Goal: Information Seeking & Learning: Learn about a topic

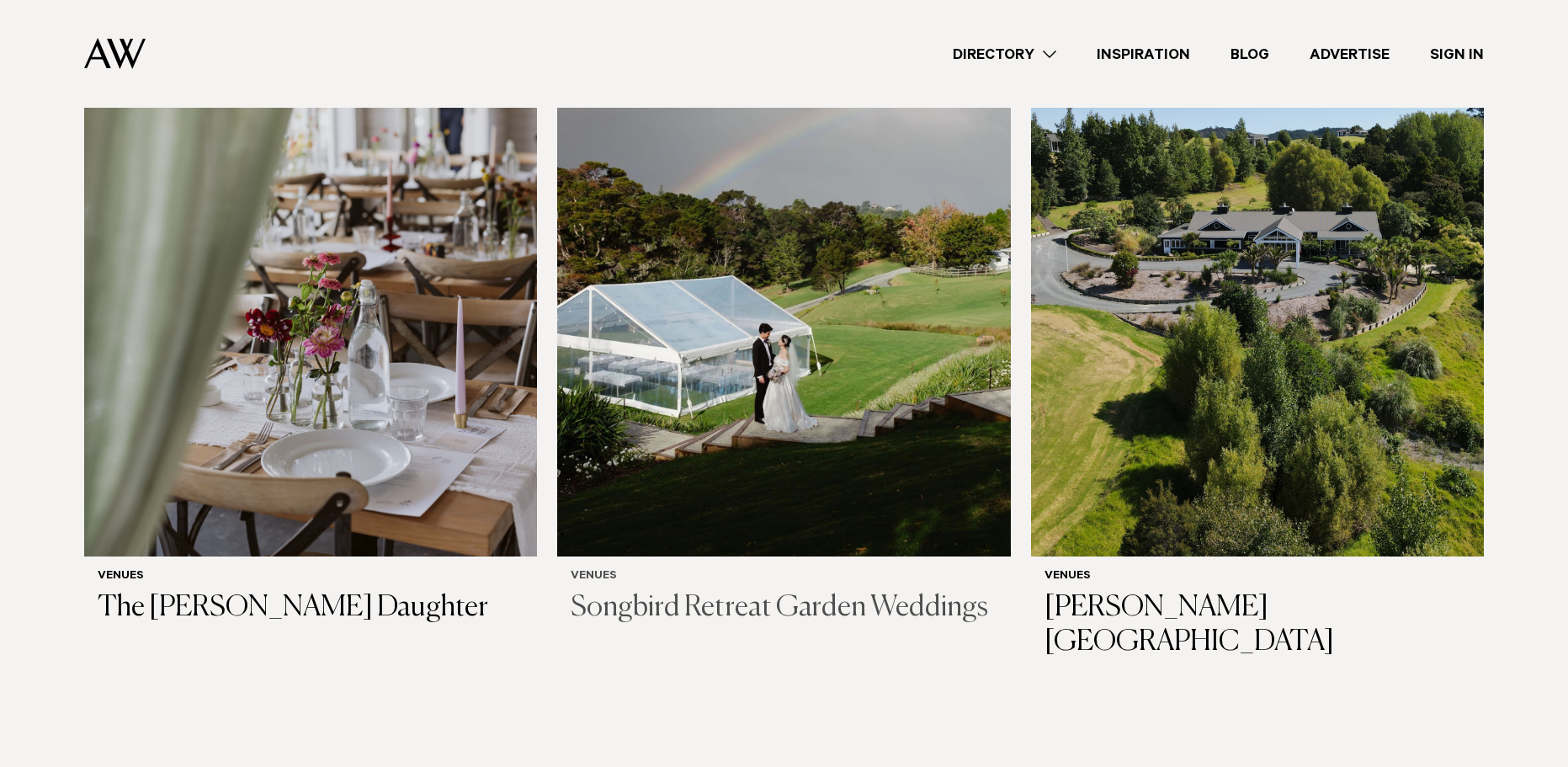
scroll to position [421, 0]
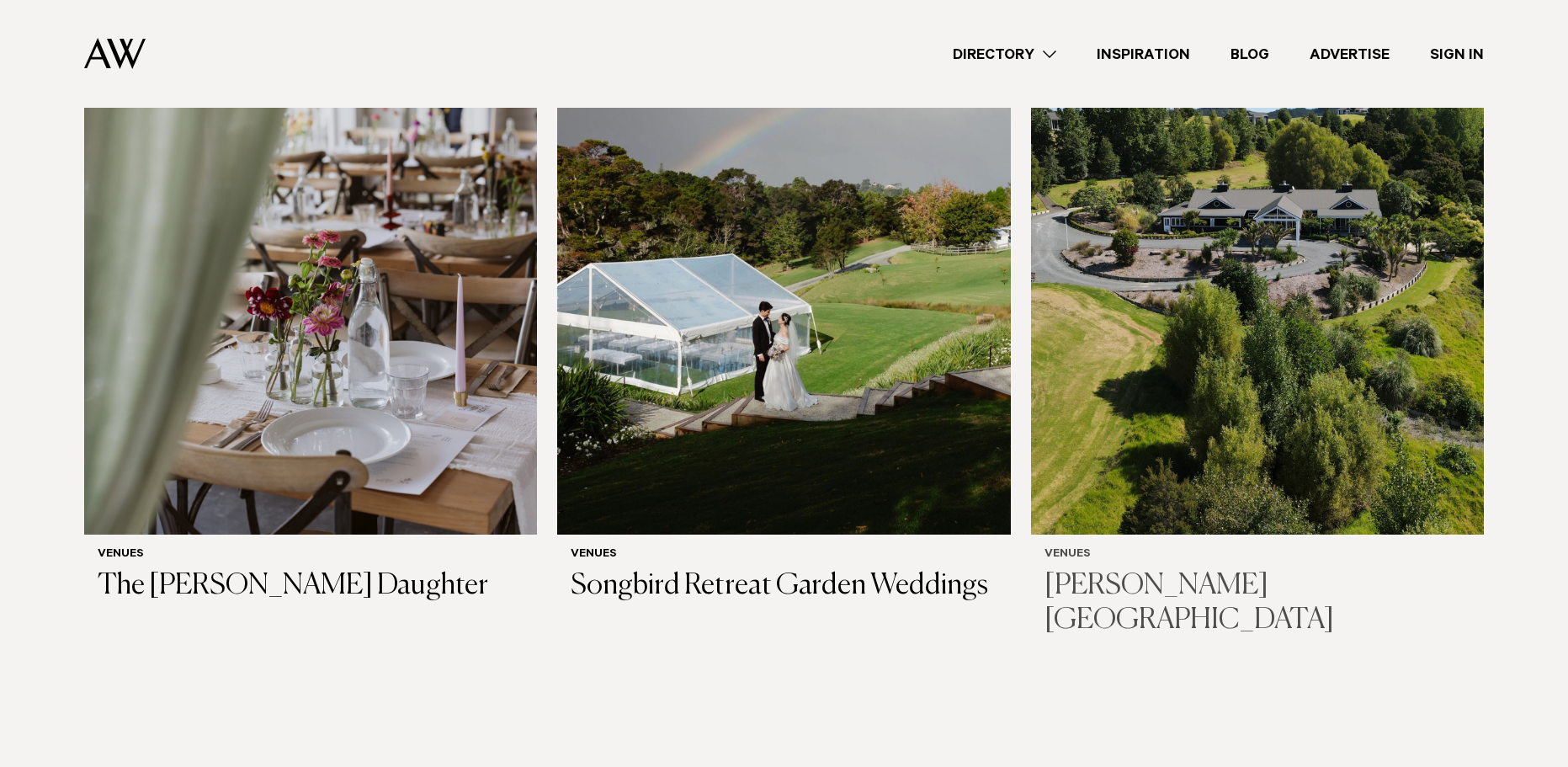
click at [1208, 397] on img at bounding box center [1257, 231] width 453 height 609
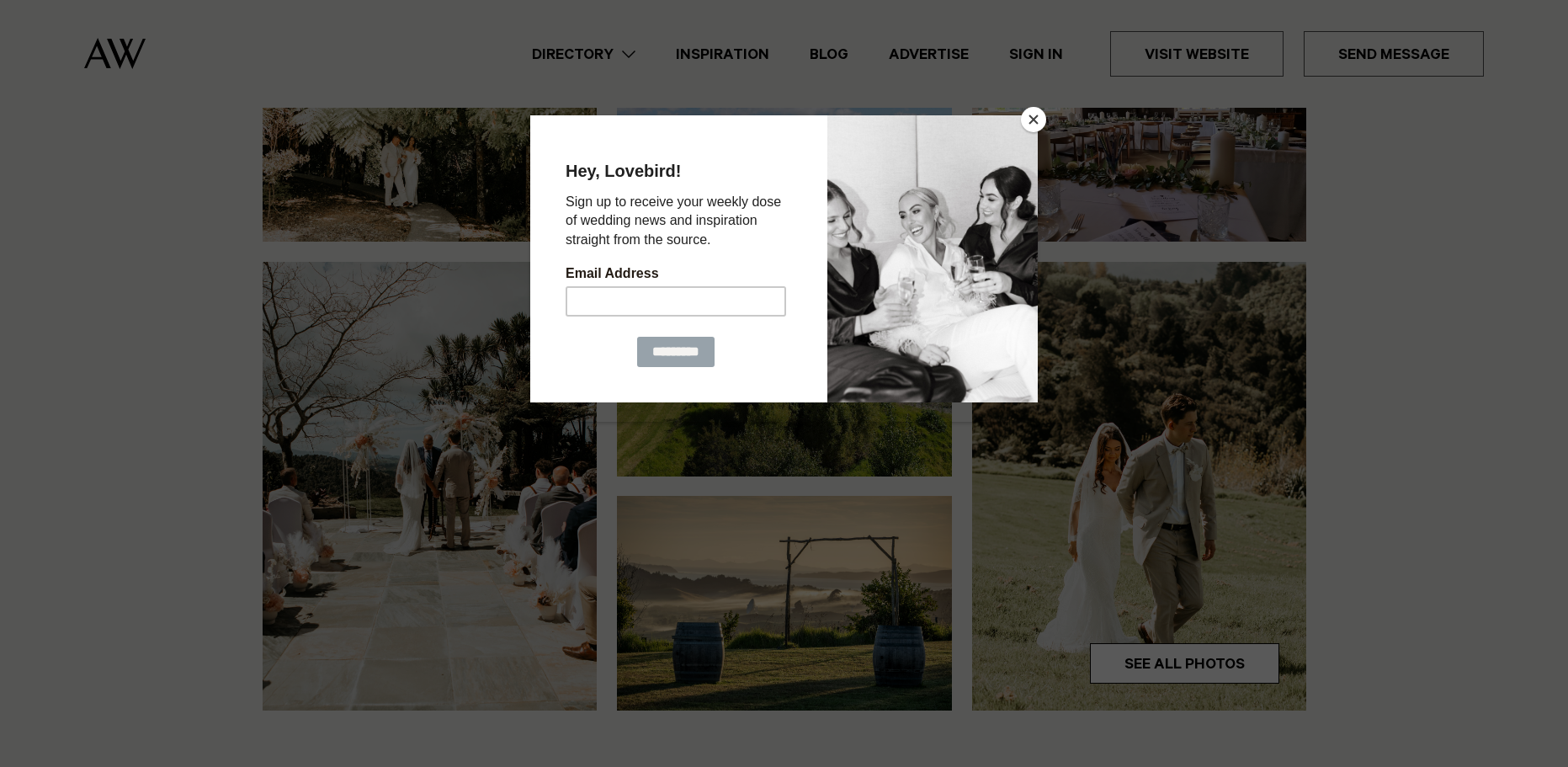
scroll to position [421, 0]
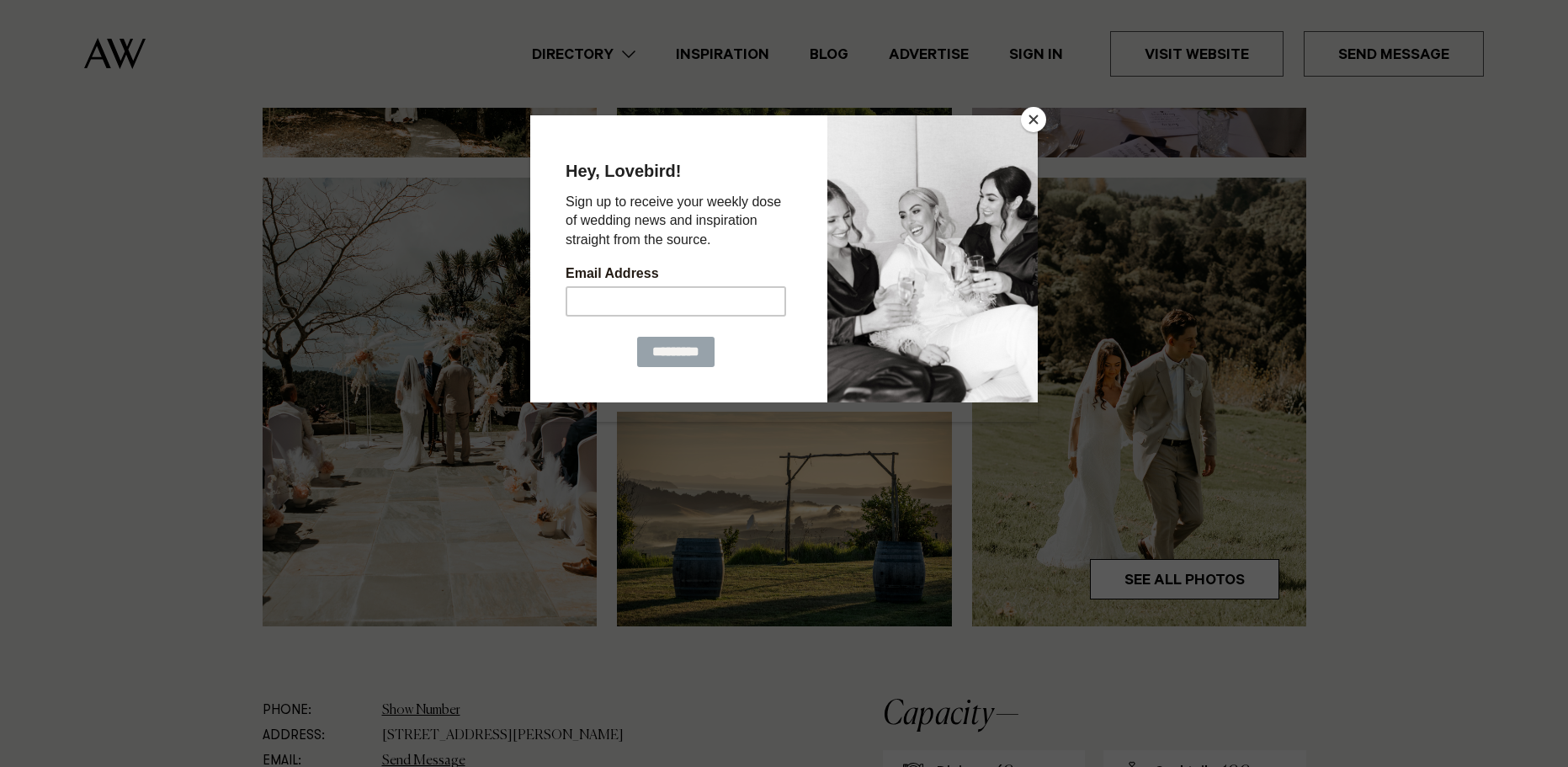
click at [1020, 106] on div at bounding box center [784, 383] width 1568 height 767
click at [1031, 116] on button "Close" at bounding box center [1034, 120] width 25 height 25
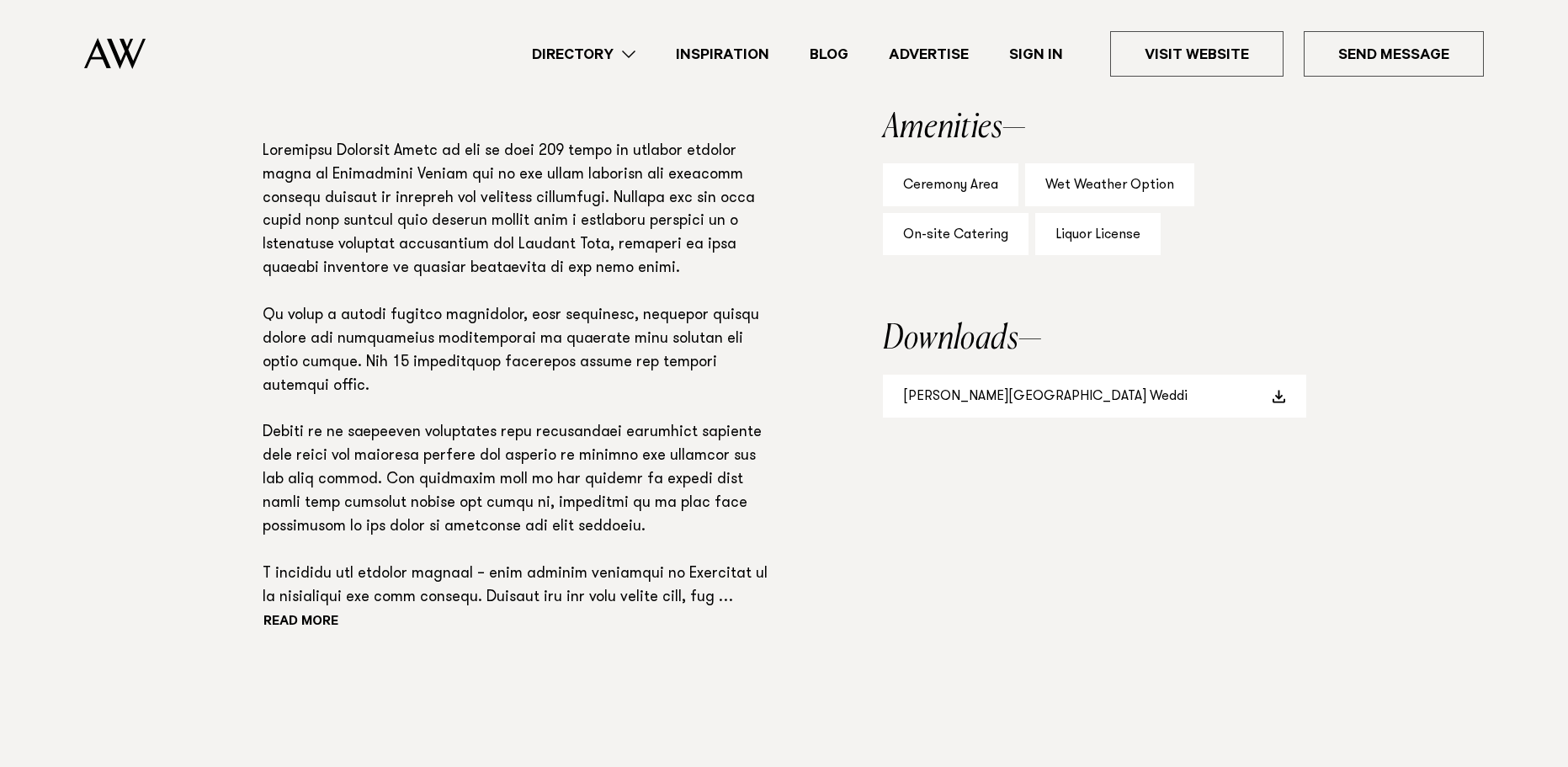
scroll to position [1179, 0]
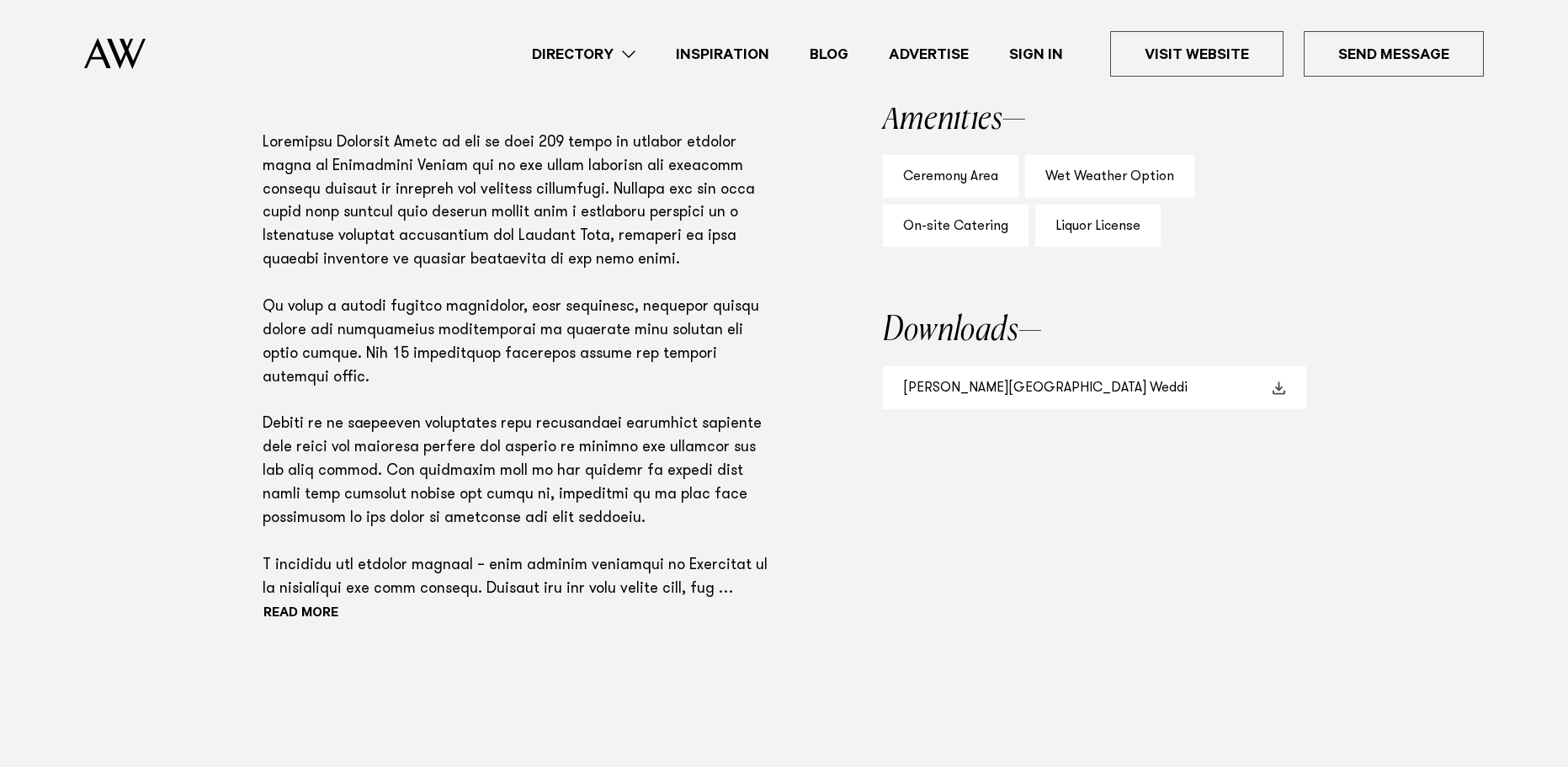
click at [986, 389] on link "Woodhouse Mountain Lodge Weddi" at bounding box center [1095, 388] width 424 height 43
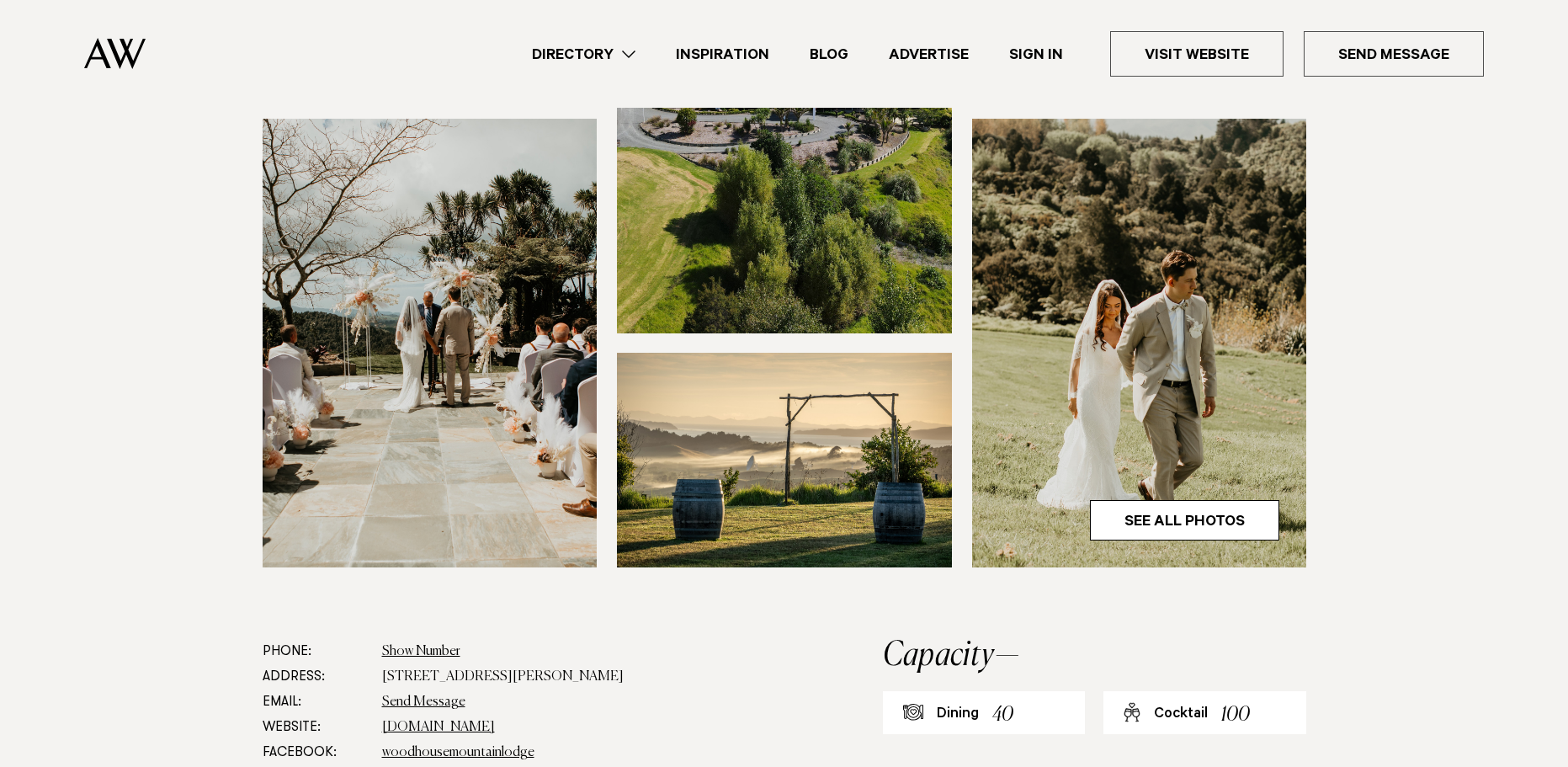
scroll to position [421, 0]
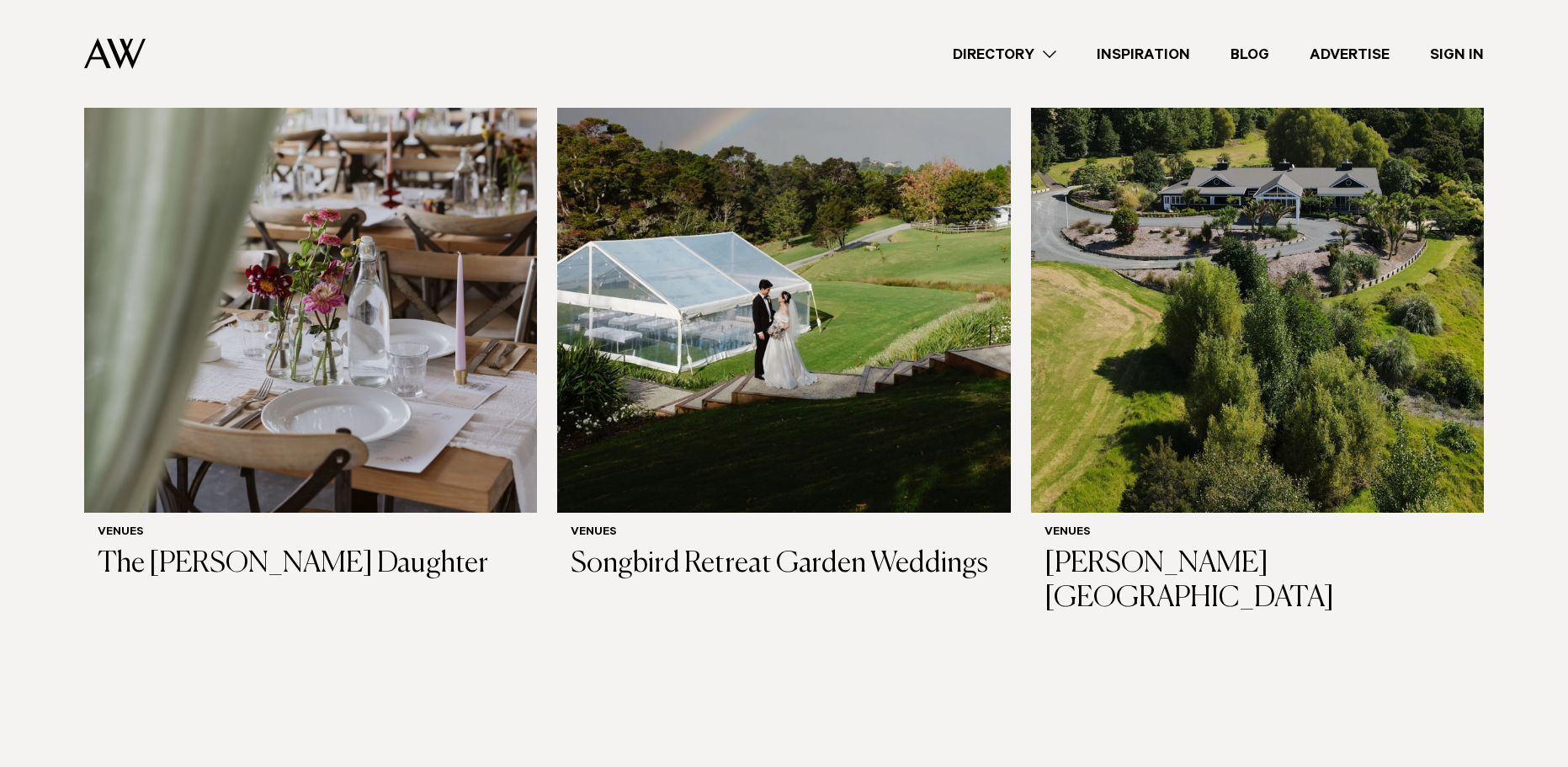
scroll to position [421, 0]
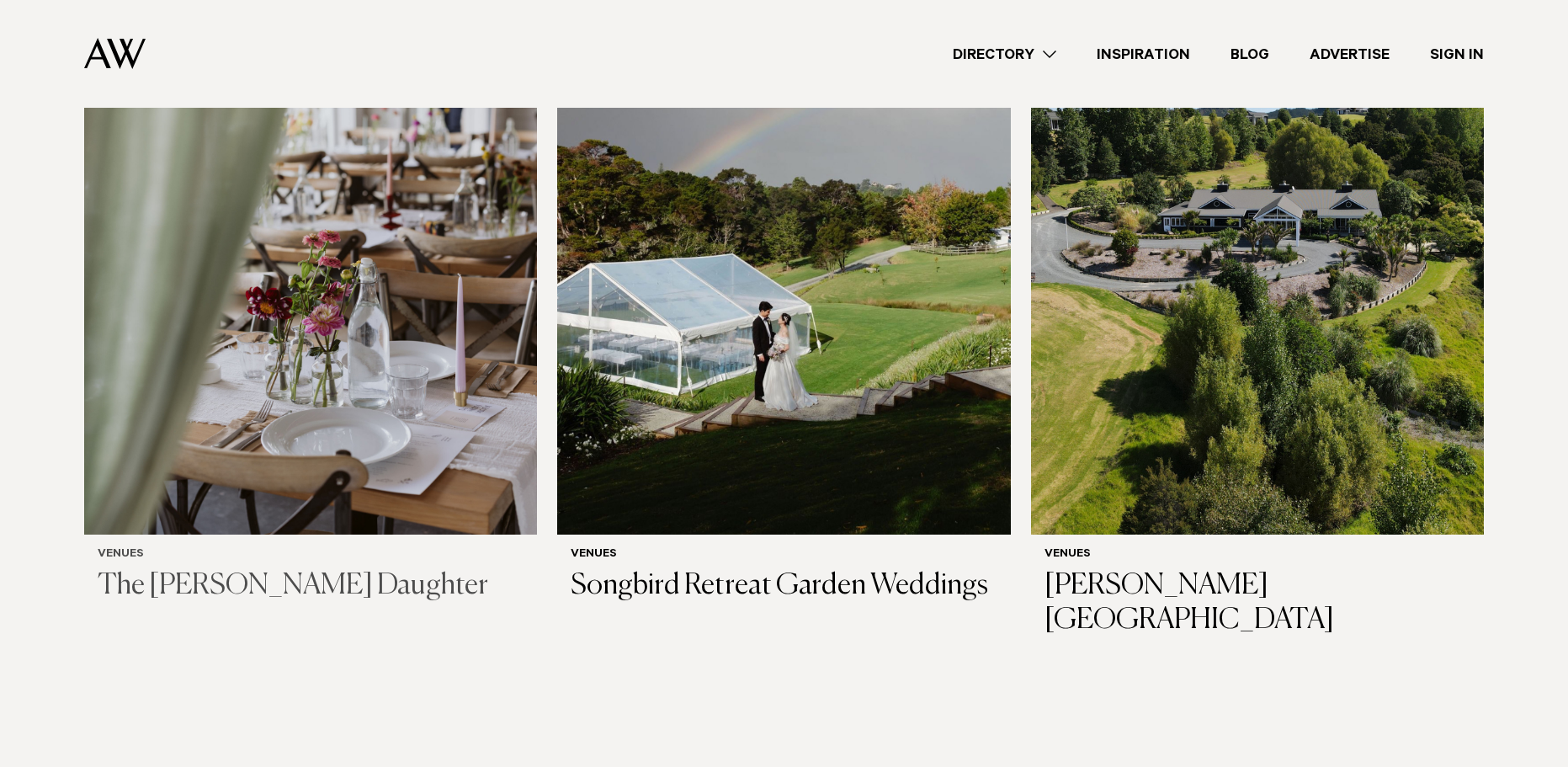
click at [460, 483] on img at bounding box center [311, 231] width 453 height 609
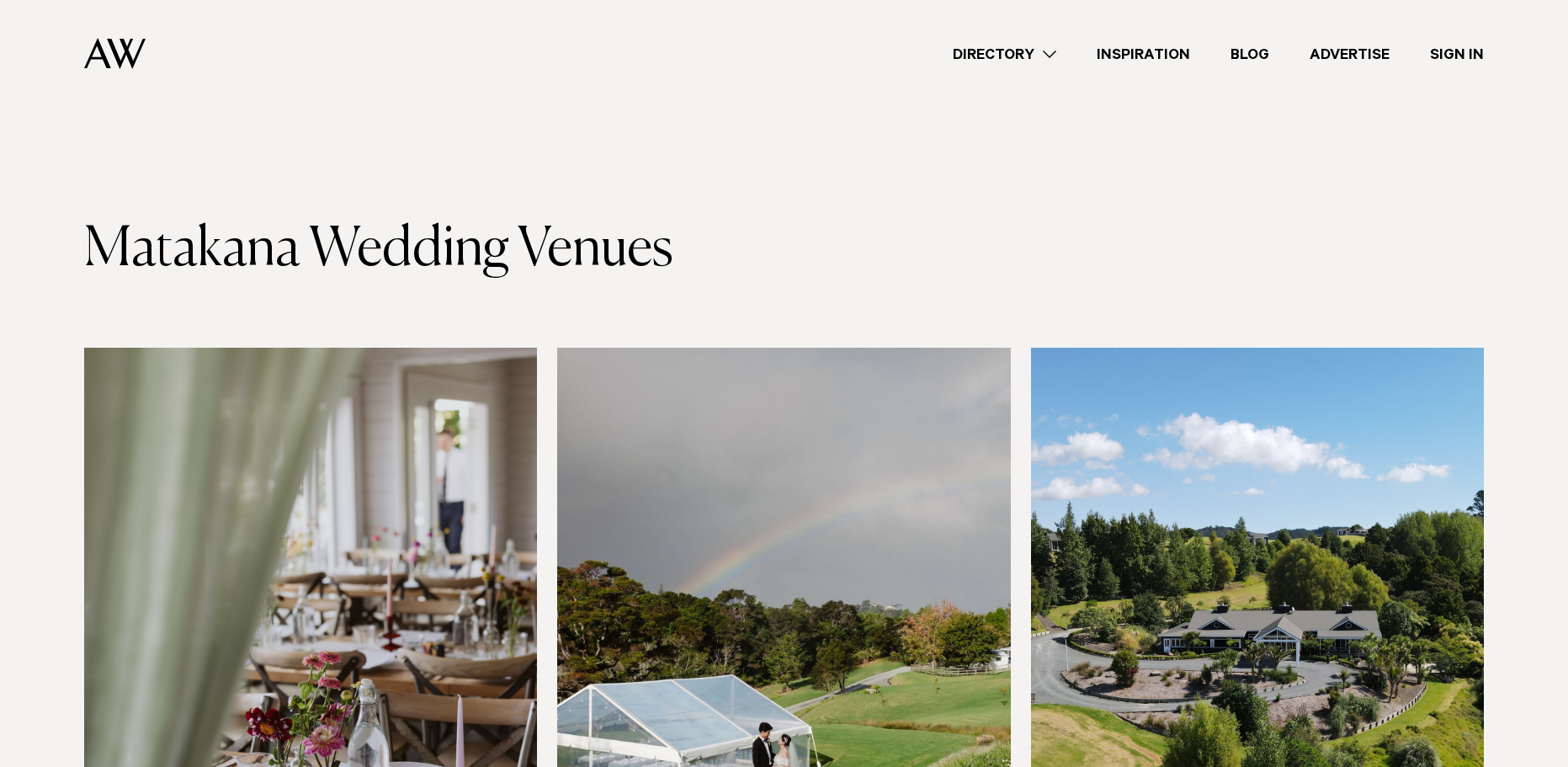
scroll to position [421, 0]
